Goal: Find specific page/section: Find specific page/section

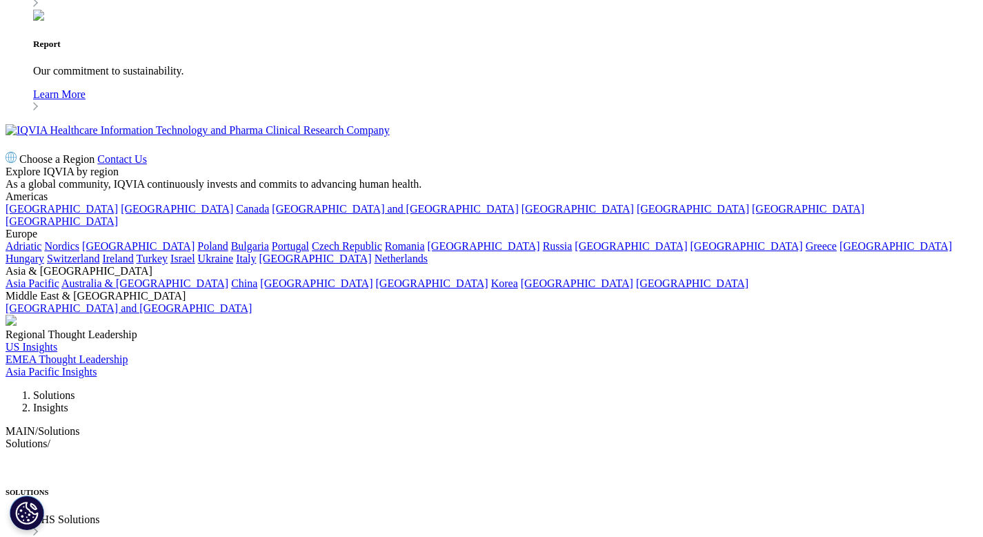
scroll to position [3570, 0]
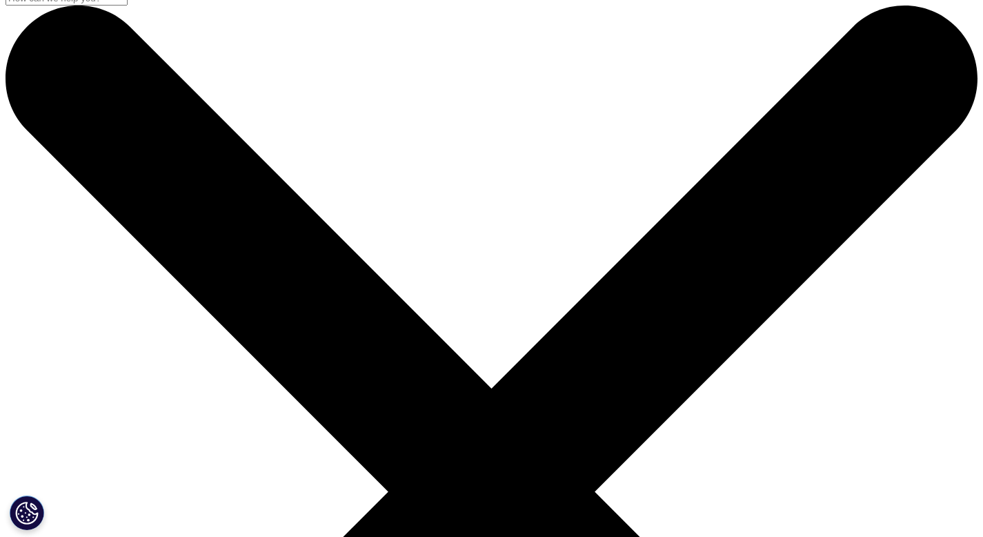
scroll to position [0, 0]
